Goal: Information Seeking & Learning: Learn about a topic

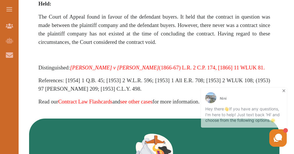
scroll to position [537, 0]
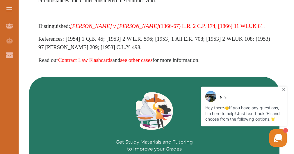
click at [95, 25] on em "[PERSON_NAME] v [PERSON_NAME]" at bounding box center [114, 26] width 89 height 6
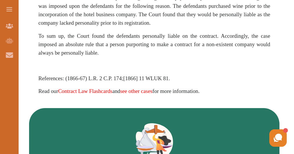
scroll to position [582, 0]
